Goal: Navigation & Orientation: Understand site structure

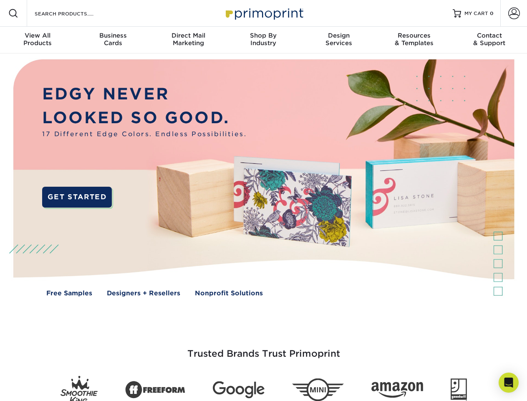
click at [263, 200] on img at bounding box center [264, 183] width 522 height 261
click at [13, 13] on span at bounding box center [13, 13] width 10 height 10
click at [514, 13] on span at bounding box center [514, 14] width 12 height 12
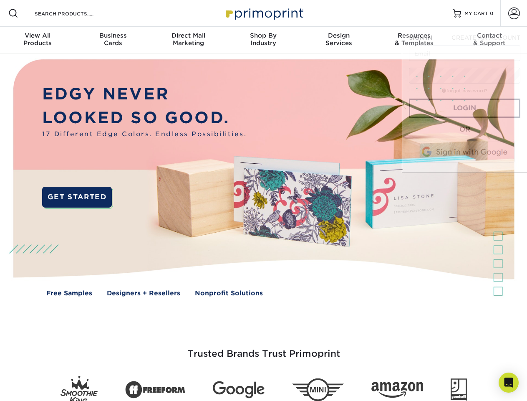
click at [38, 40] on div "View All Products" at bounding box center [37, 39] width 75 height 15
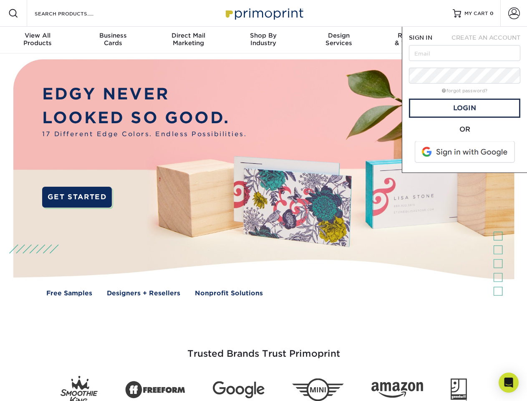
click at [113, 40] on div "Business Cards" at bounding box center [112, 39] width 75 height 15
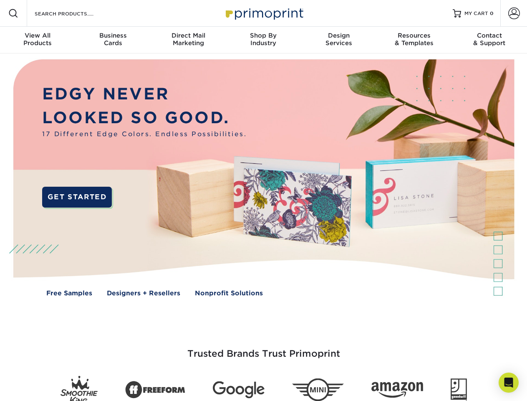
click at [188, 40] on div "Direct Mail Marketing" at bounding box center [188, 39] width 75 height 15
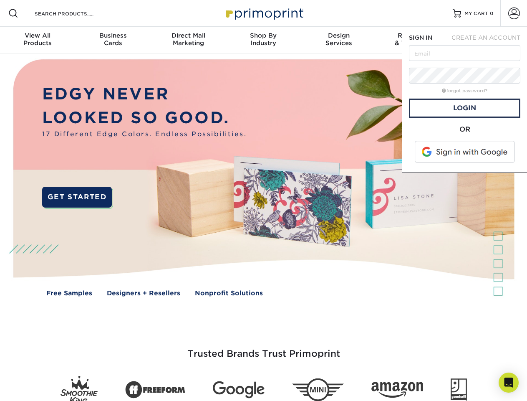
click at [263, 40] on div "Shop By Industry" at bounding box center [263, 39] width 75 height 15
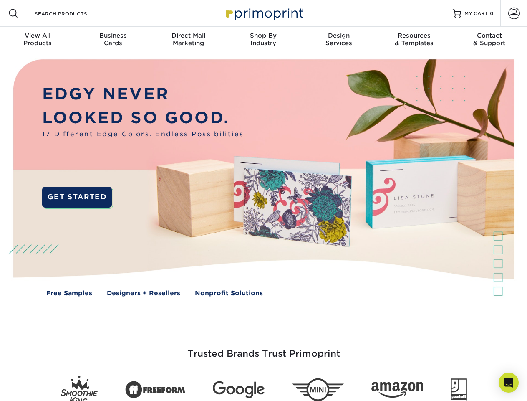
click at [339, 40] on div "Design Services" at bounding box center [338, 39] width 75 height 15
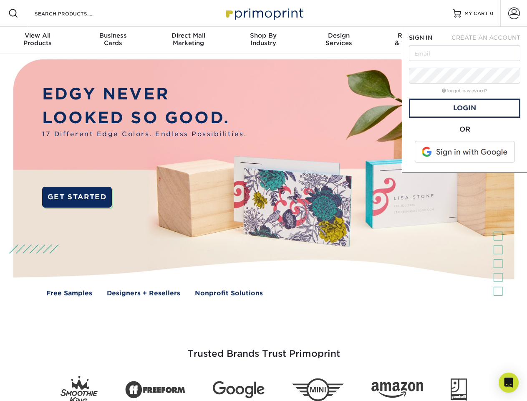
click at [414, 40] on span "SIGN IN" at bounding box center [420, 37] width 23 height 7
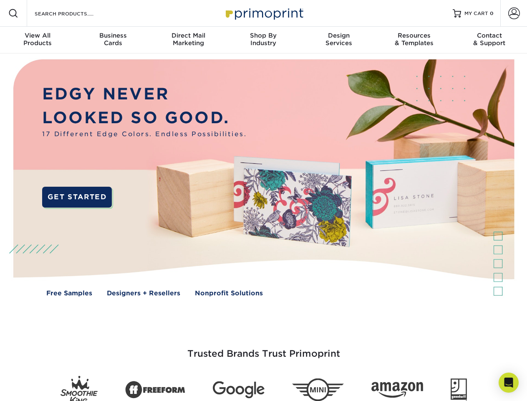
click at [490, 40] on div "Contact & Support" at bounding box center [489, 39] width 75 height 15
